Goal: Transaction & Acquisition: Purchase product/service

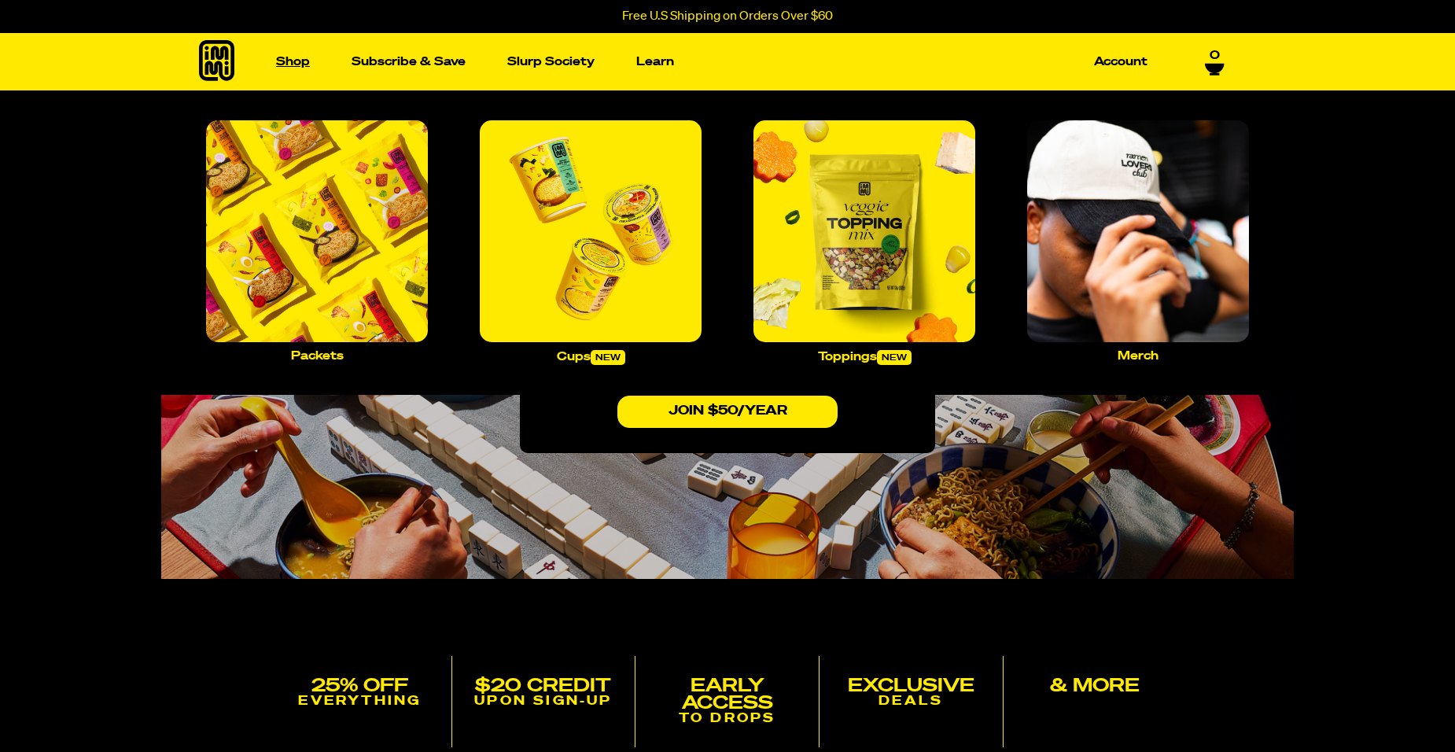
click at [295, 56] on link "Shop" at bounding box center [293, 62] width 46 height 24
click at [869, 279] on img "Main navigation" at bounding box center [864, 231] width 222 height 222
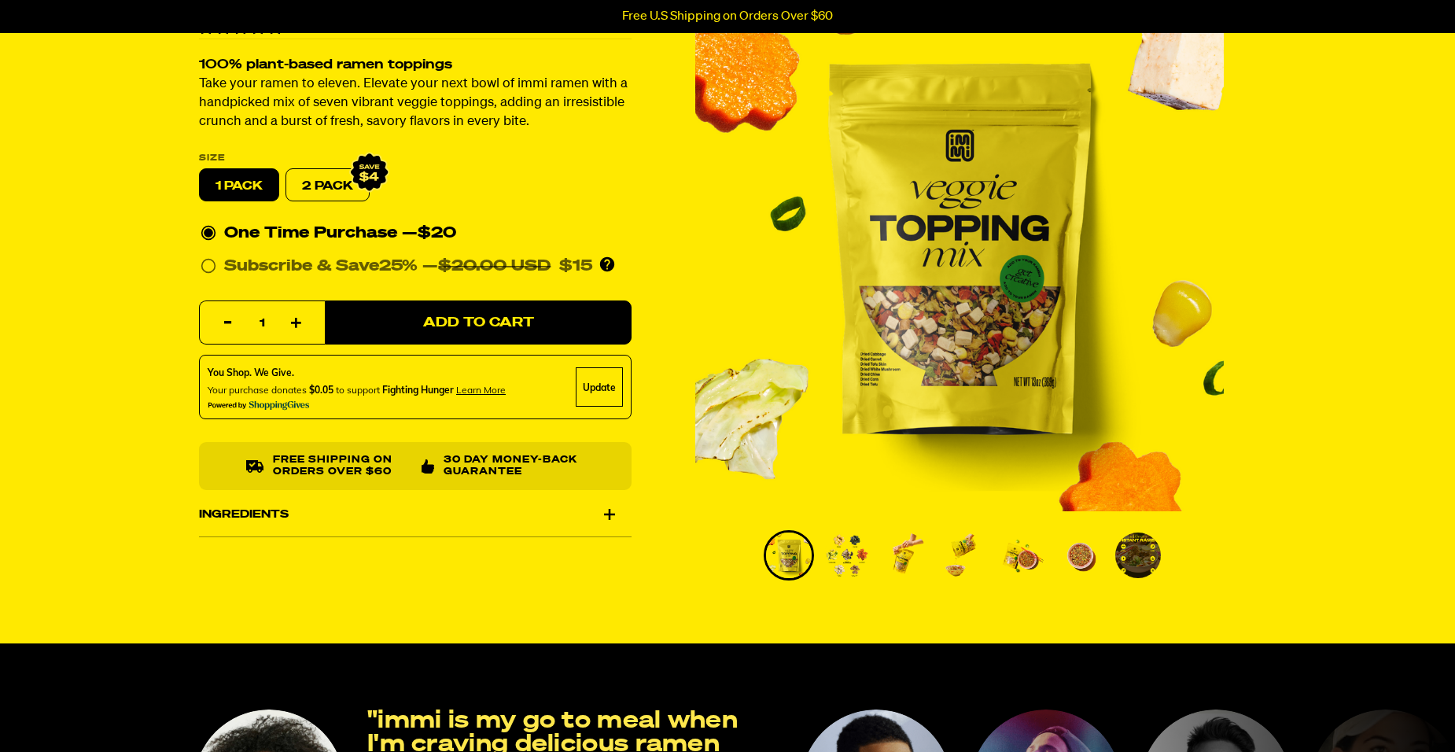
scroll to position [79, 0]
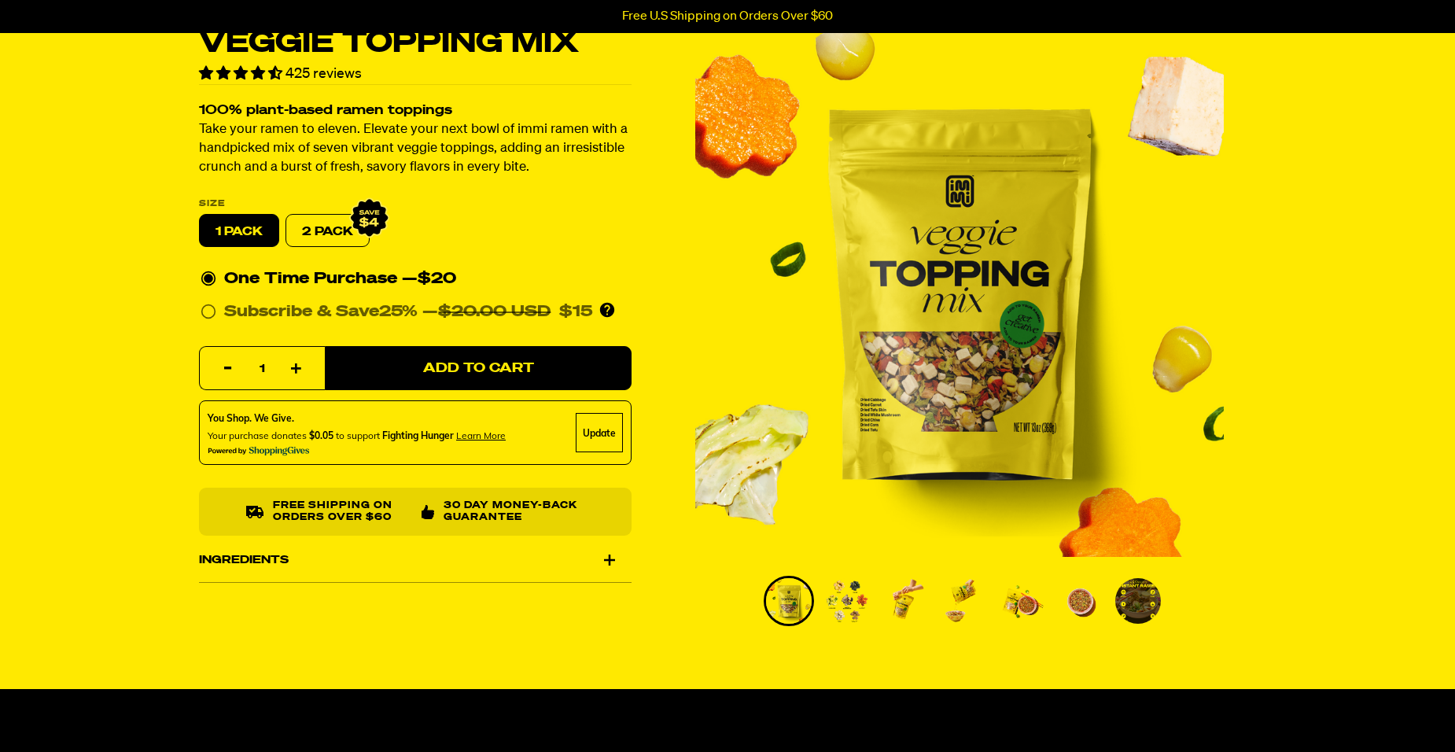
click at [853, 602] on img "Go to slide 2" at bounding box center [847, 601] width 46 height 46
